Goal: Information Seeking & Learning: Compare options

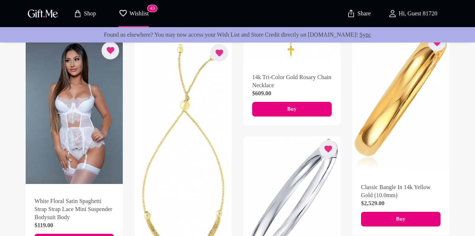
scroll to position [528, 0]
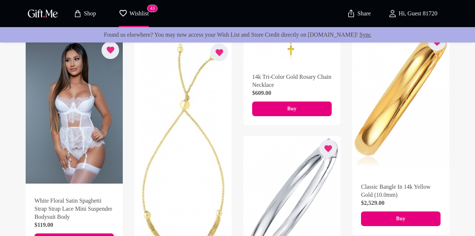
click at [85, 12] on p "Shop" at bounding box center [89, 14] width 14 height 6
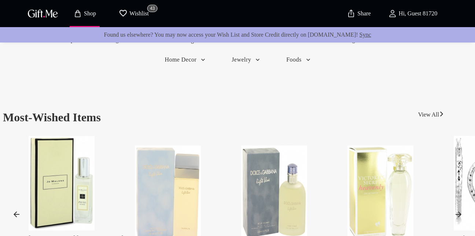
scroll to position [172, 0]
click at [430, 114] on link "View All" at bounding box center [428, 113] width 21 height 12
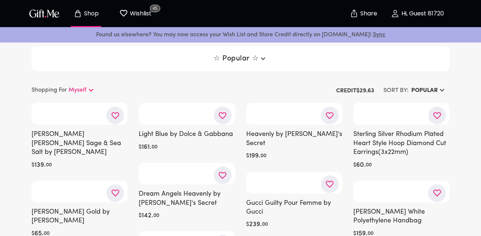
click at [442, 89] on button "Popular" at bounding box center [428, 90] width 41 height 13
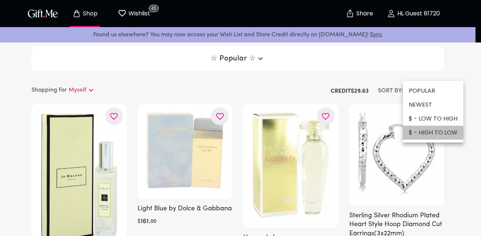
click at [430, 133] on li "$ - HIGH TO LOW" at bounding box center [433, 133] width 60 height 14
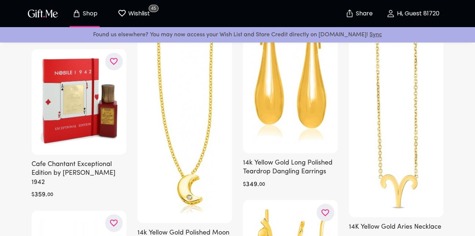
scroll to position [1194, 0]
click at [45, 8] on img "button" at bounding box center [42, 13] width 33 height 11
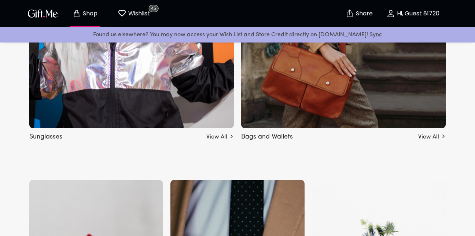
scroll to position [653, 0]
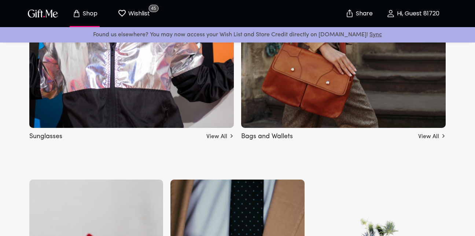
click at [435, 136] on link "View All" at bounding box center [431, 135] width 27 height 12
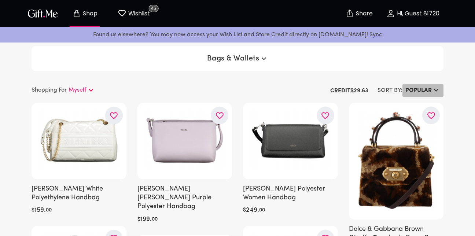
click at [428, 89] on h6 "Popular" at bounding box center [418, 90] width 26 height 9
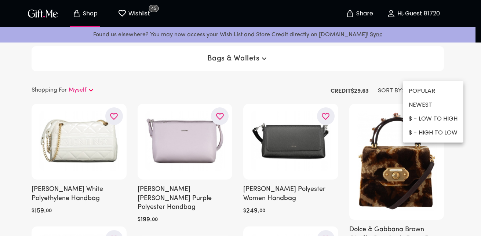
click at [433, 133] on li "$ - HIGH TO LOW" at bounding box center [433, 133] width 60 height 14
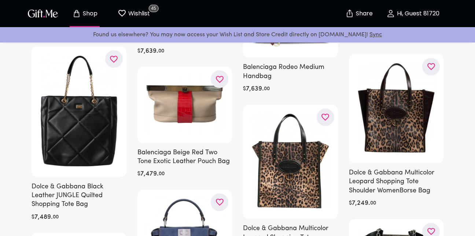
scroll to position [882, 0]
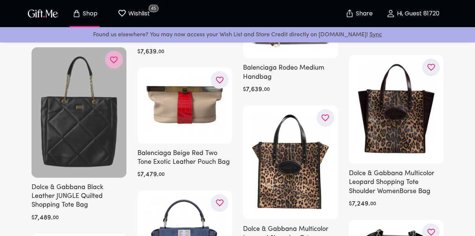
click at [0, 0] on icon "button" at bounding box center [0, 0] width 0 height 0
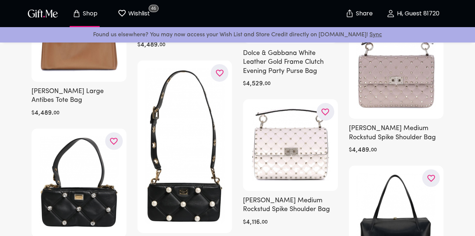
scroll to position [3404, 0]
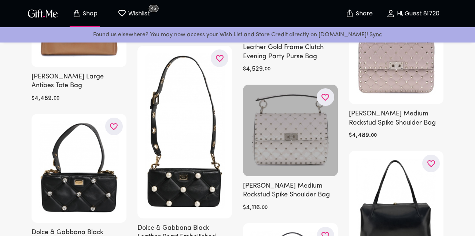
click at [0, 0] on icon "button" at bounding box center [0, 0] width 0 height 0
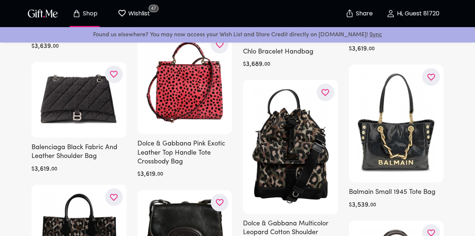
scroll to position [4827, 0]
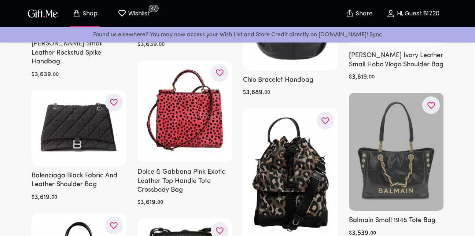
click at [0, 0] on icon "button" at bounding box center [0, 0] width 0 height 0
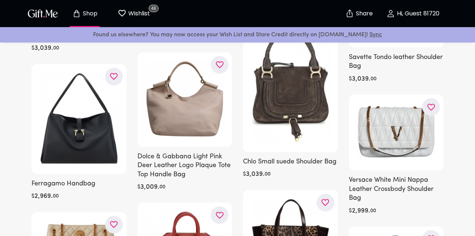
scroll to position [7026, 0]
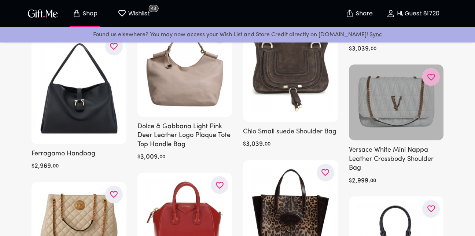
click at [0, 0] on icon "button" at bounding box center [0, 0] width 0 height 0
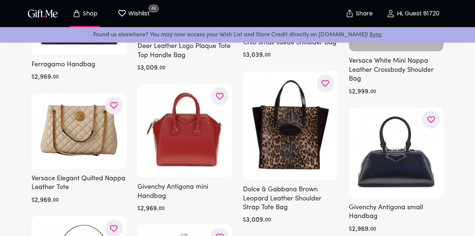
scroll to position [7114, 0]
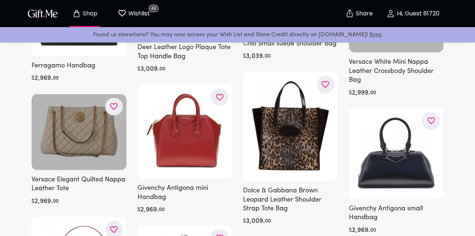
click at [0, 0] on icon "button" at bounding box center [0, 0] width 0 height 0
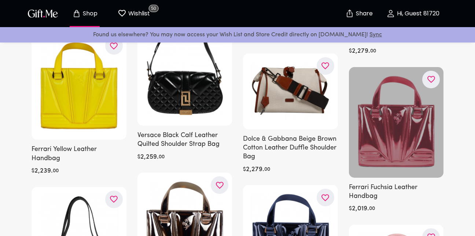
scroll to position [11421, 0]
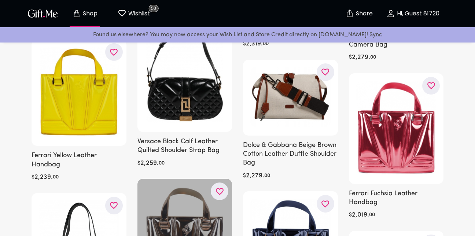
click at [0, 0] on icon "button" at bounding box center [0, 0] width 0 height 0
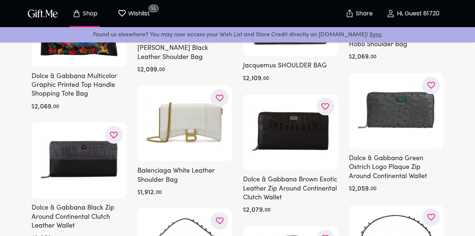
scroll to position [12915, 0]
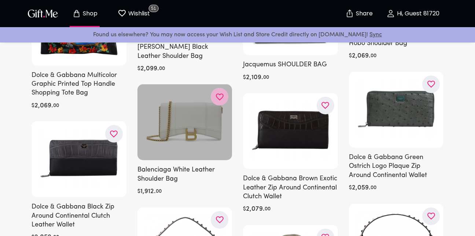
click at [0, 0] on icon "button" at bounding box center [0, 0] width 0 height 0
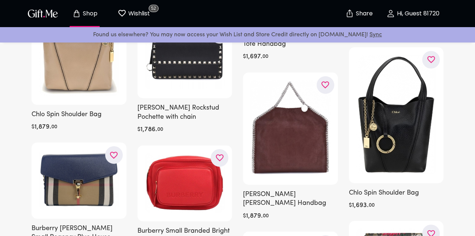
scroll to position [14660, 0]
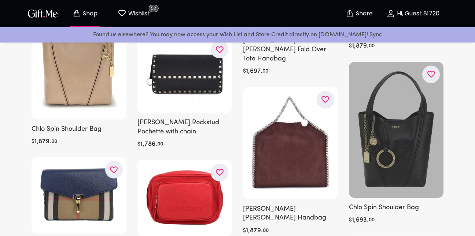
click at [437, 66] on button "button" at bounding box center [431, 75] width 18 height 18
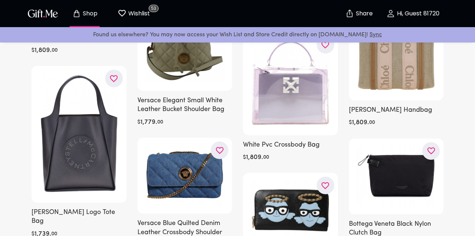
scroll to position [15510, 0]
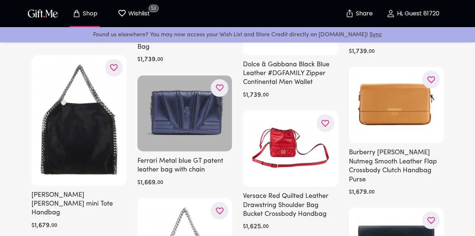
click at [0, 0] on icon "button" at bounding box center [0, 0] width 0 height 0
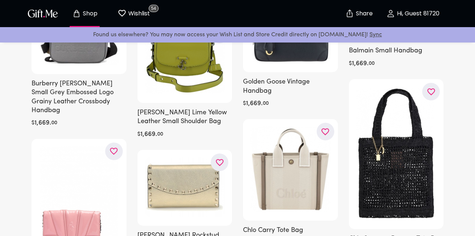
scroll to position [16053, 0]
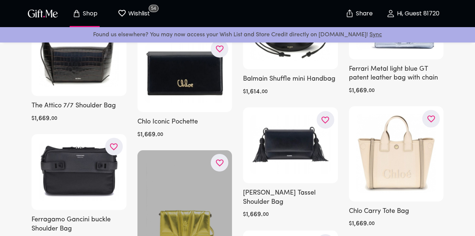
click at [0, 0] on icon "button" at bounding box center [0, 0] width 0 height 0
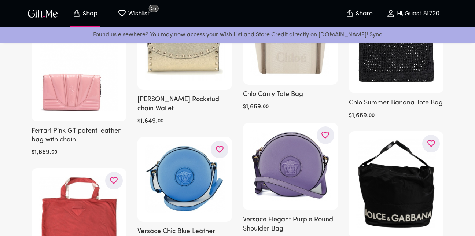
scroll to position [16449, 0]
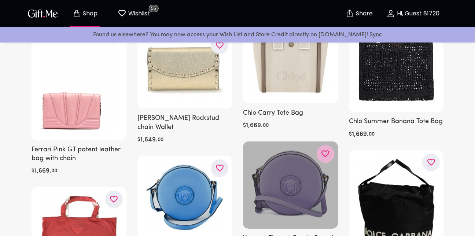
click at [0, 0] on icon "button" at bounding box center [0, 0] width 0 height 0
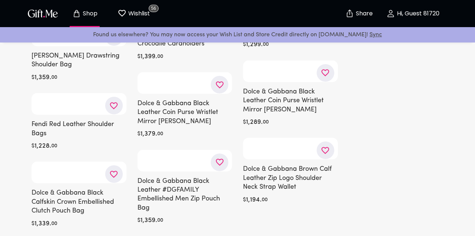
scroll to position [19088, 0]
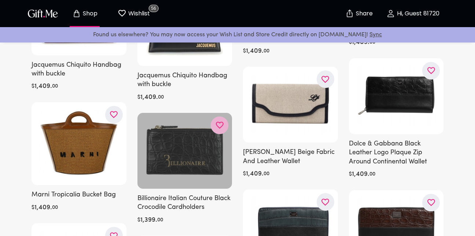
click at [0, 0] on icon "button" at bounding box center [0, 0] width 0 height 0
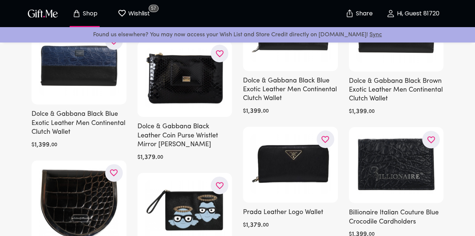
scroll to position [19308, 0]
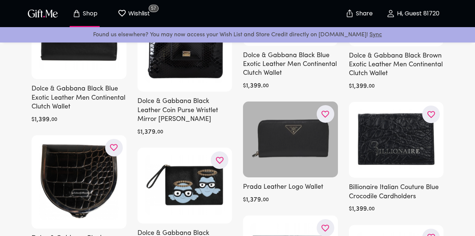
click at [0, 0] on icon "button" at bounding box center [0, 0] width 0 height 0
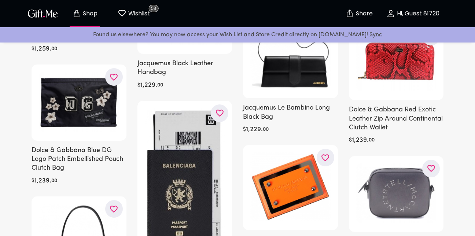
scroll to position [20775, 0]
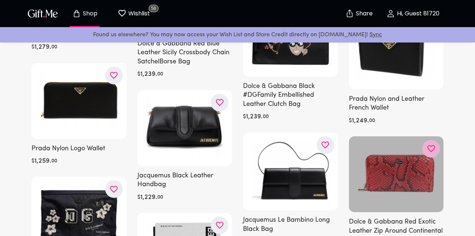
click at [0, 0] on icon "button" at bounding box center [0, 0] width 0 height 0
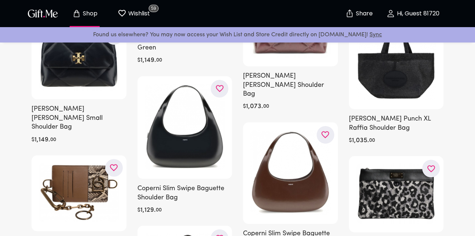
scroll to position [22226, 0]
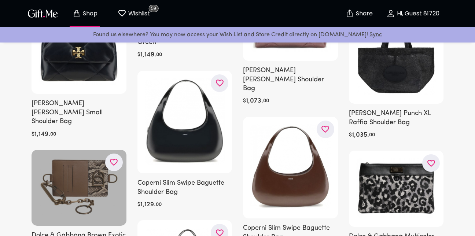
click at [0, 0] on icon "button" at bounding box center [0, 0] width 0 height 0
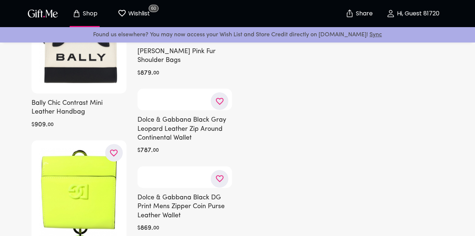
scroll to position [25145, 0]
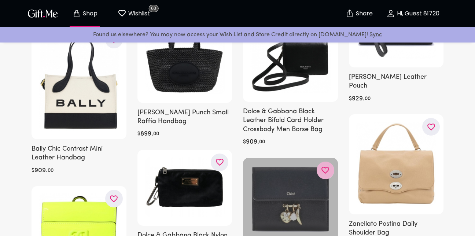
click at [0, 0] on icon "button" at bounding box center [0, 0] width 0 height 0
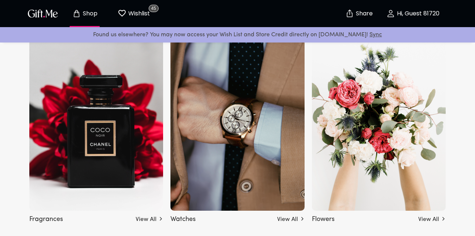
scroll to position [829, 0]
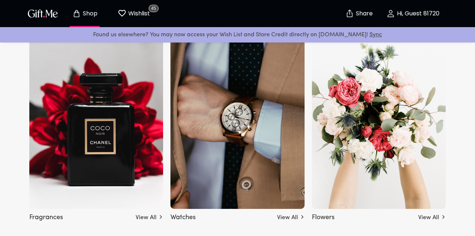
click at [106, 146] on img at bounding box center [96, 106] width 134 height 205
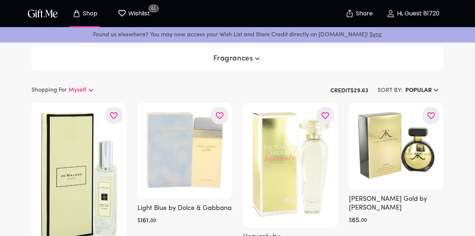
click at [431, 107] on button "button" at bounding box center [431, 116] width 18 height 18
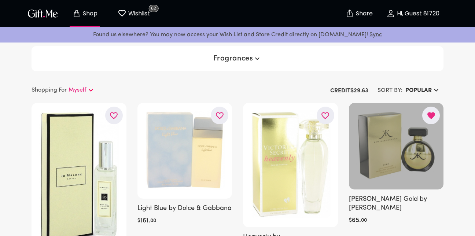
click at [432, 113] on icon "button" at bounding box center [431, 115] width 8 height 7
click at [436, 89] on icon "button" at bounding box center [436, 90] width 9 height 9
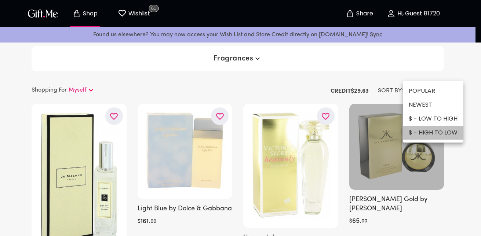
click at [439, 131] on li "$ - HIGH TO LOW" at bounding box center [433, 133] width 60 height 14
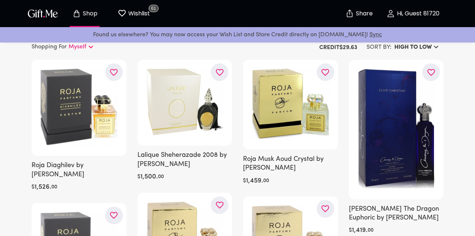
scroll to position [44, 0]
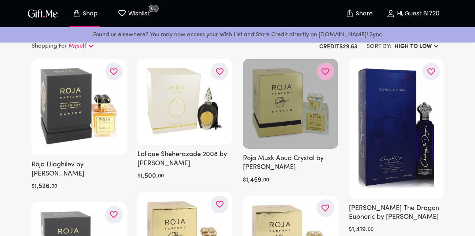
click at [0, 0] on icon "button" at bounding box center [0, 0] width 0 height 0
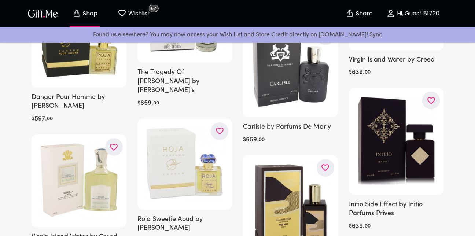
scroll to position [3255, 0]
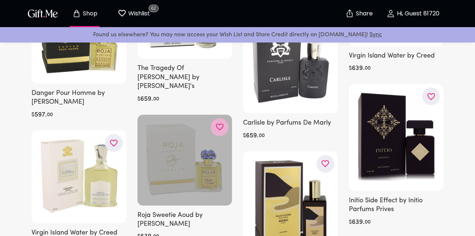
click at [0, 0] on icon "button" at bounding box center [0, 0] width 0 height 0
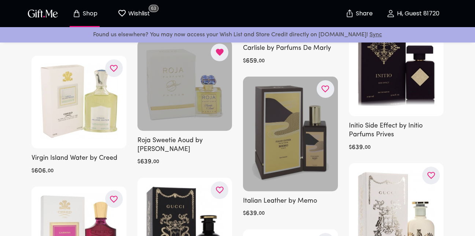
scroll to position [3358, 0]
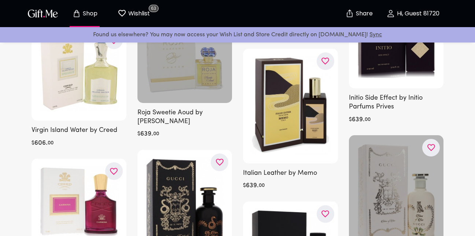
click at [0, 0] on icon "button" at bounding box center [0, 0] width 0 height 0
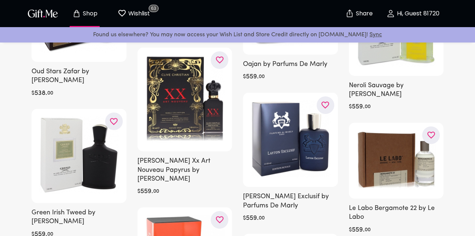
scroll to position [5640, 0]
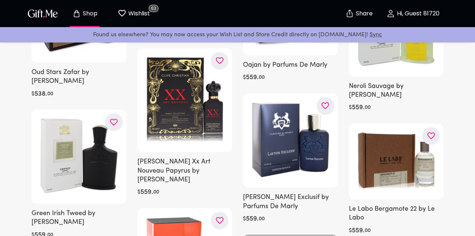
click at [0, 0] on icon "button" at bounding box center [0, 0] width 0 height 0
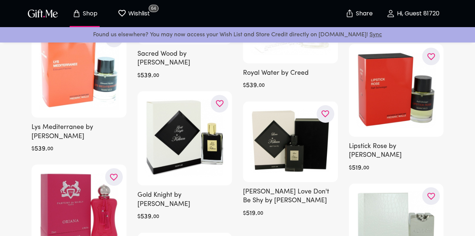
scroll to position [6700, 0]
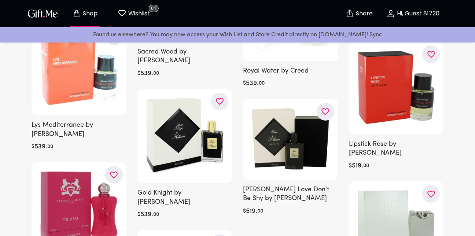
click at [41, 12] on img "button" at bounding box center [42, 13] width 33 height 11
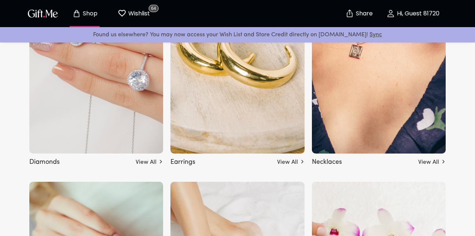
scroll to position [1397, 0]
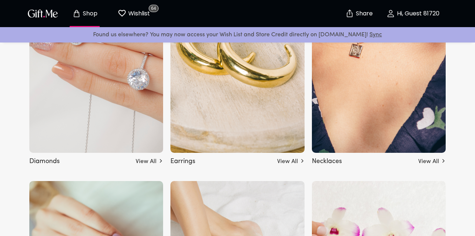
click at [137, 91] on img at bounding box center [96, 50] width 134 height 205
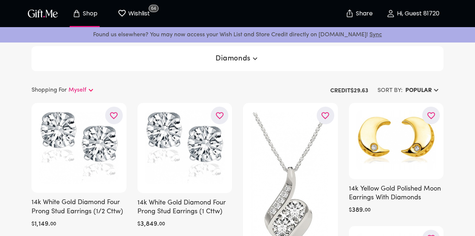
click at [422, 85] on button "Popular" at bounding box center [423, 90] width 41 height 13
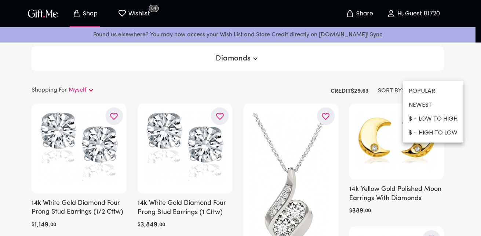
click at [426, 129] on li "$ - HIGH TO LOW" at bounding box center [433, 133] width 60 height 14
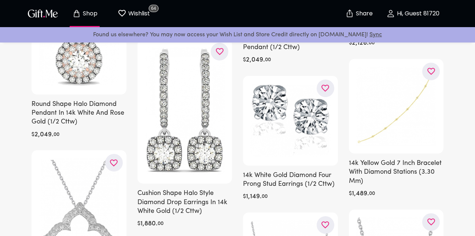
scroll to position [940, 0]
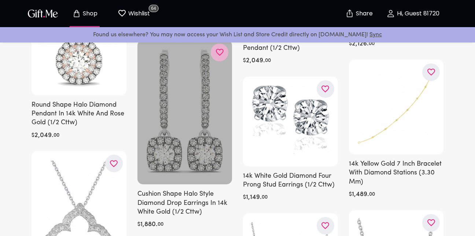
click at [0, 0] on icon "button" at bounding box center [0, 0] width 0 height 0
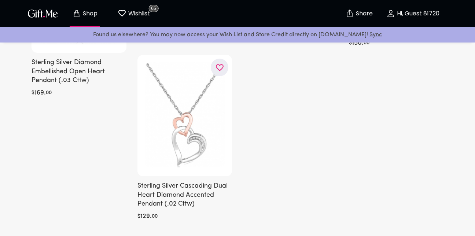
scroll to position [2025, 0]
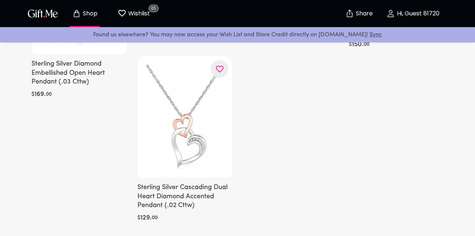
click at [43, 12] on img "button" at bounding box center [42, 13] width 33 height 11
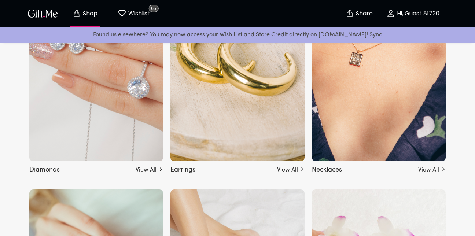
scroll to position [1422, 0]
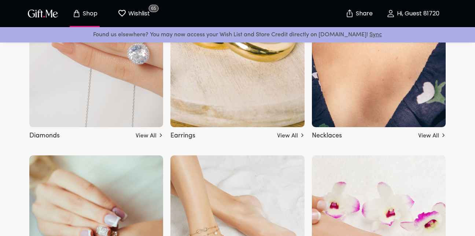
click at [427, 135] on link "View All" at bounding box center [431, 135] width 27 height 12
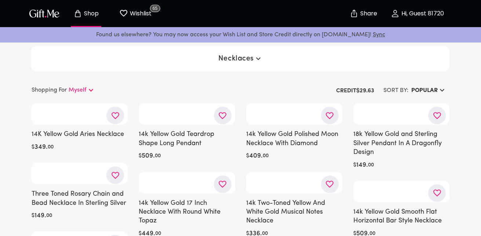
click at [430, 90] on h6 "Popular" at bounding box center [424, 90] width 26 height 9
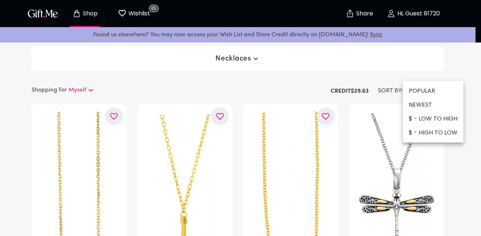
click at [430, 128] on li "$ - HIGH TO LOW" at bounding box center [433, 133] width 60 height 14
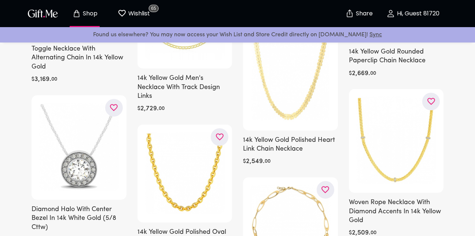
scroll to position [689, 0]
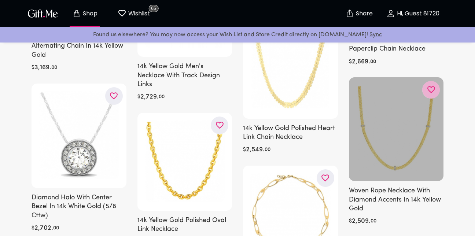
click at [0, 0] on icon "button" at bounding box center [0, 0] width 0 height 0
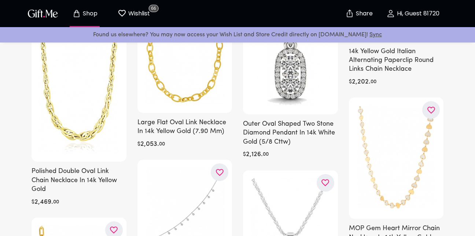
scroll to position [1041, 0]
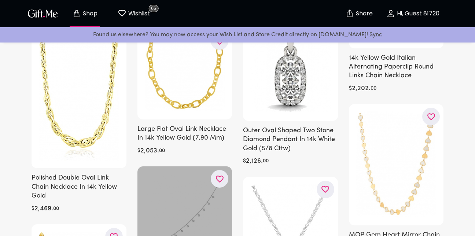
click at [0, 0] on icon "button" at bounding box center [0, 0] width 0 height 0
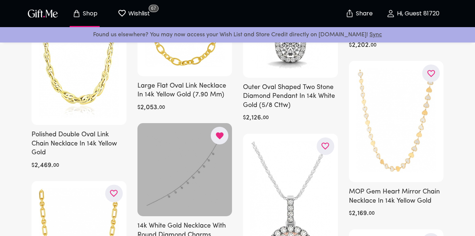
scroll to position [1085, 0]
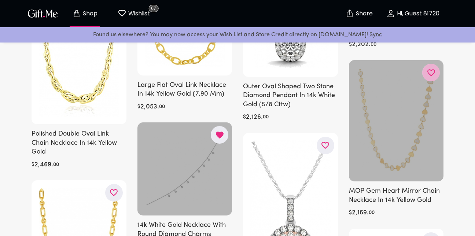
click at [0, 0] on icon "button" at bounding box center [0, 0] width 0 height 0
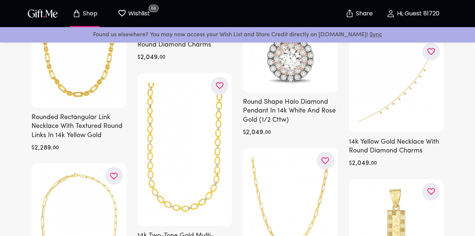
scroll to position [1276, 0]
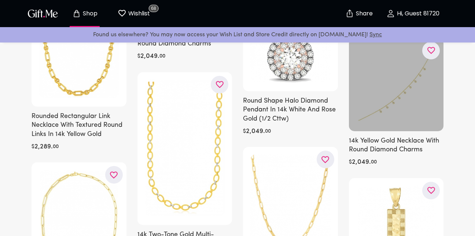
click at [0, 0] on icon "button" at bounding box center [0, 0] width 0 height 0
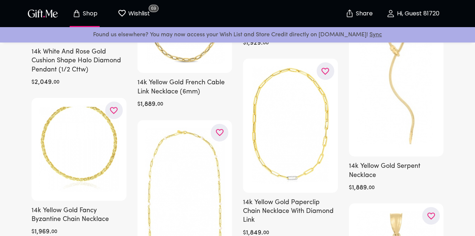
scroll to position [1730, 0]
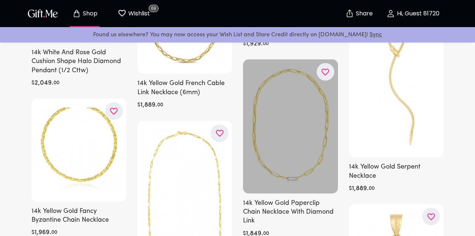
click at [0, 0] on icon "button" at bounding box center [0, 0] width 0 height 0
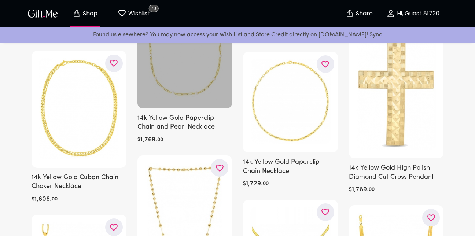
scroll to position [1921, 0]
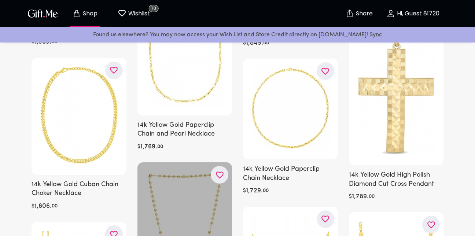
click at [0, 0] on icon "button" at bounding box center [0, 0] width 0 height 0
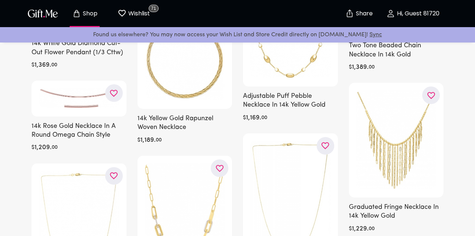
scroll to position [3063, 0]
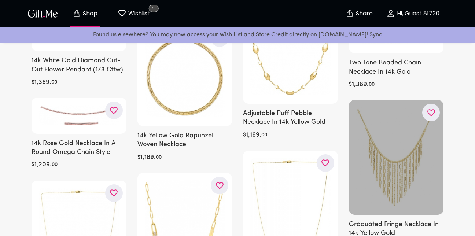
click at [0, 0] on icon "button" at bounding box center [0, 0] width 0 height 0
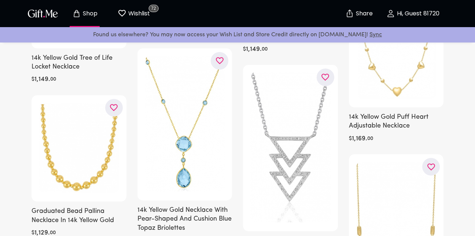
scroll to position [3224, 0]
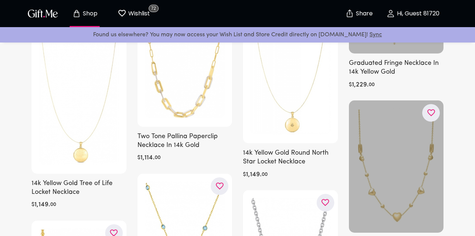
click at [0, 0] on icon "button" at bounding box center [0, 0] width 0 height 0
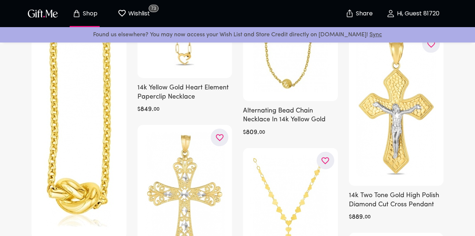
scroll to position [4793, 0]
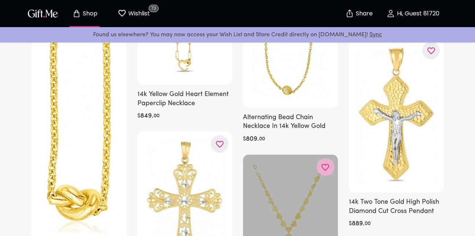
click at [0, 0] on icon "button" at bounding box center [0, 0] width 0 height 0
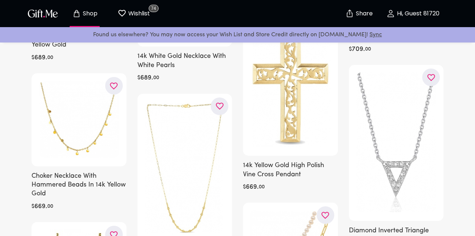
scroll to position [6392, 0]
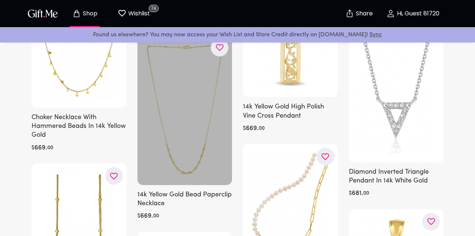
click at [0, 0] on icon "button" at bounding box center [0, 0] width 0 height 0
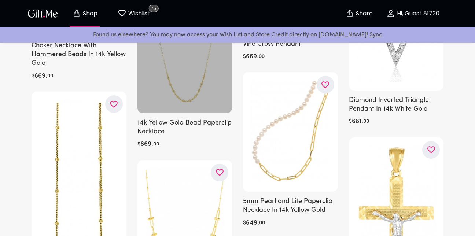
scroll to position [6464, 0]
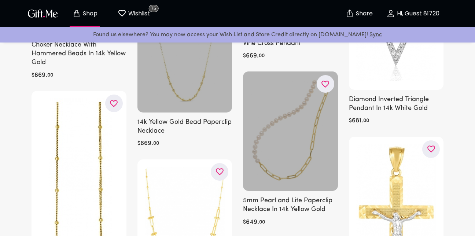
click at [0, 0] on icon "button" at bounding box center [0, 0] width 0 height 0
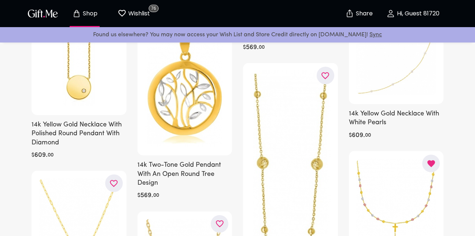
scroll to position [7799, 0]
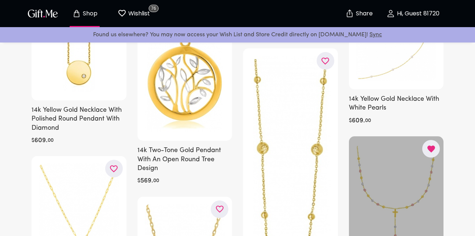
click at [430, 150] on icon "button" at bounding box center [431, 149] width 8 height 7
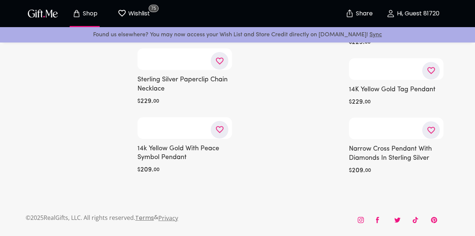
scroll to position [16402, 0]
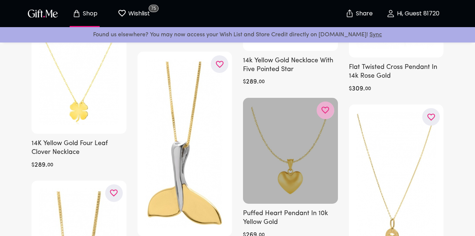
click at [0, 0] on icon "button" at bounding box center [0, 0] width 0 height 0
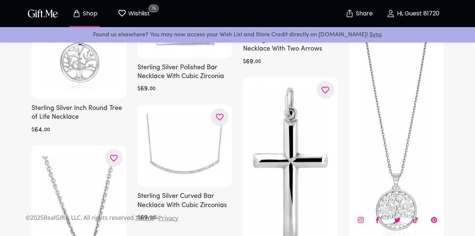
scroll to position [20022, 0]
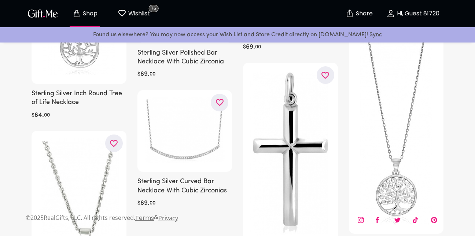
click at [47, 11] on img "button" at bounding box center [42, 13] width 33 height 11
